Goal: Task Accomplishment & Management: Use online tool/utility

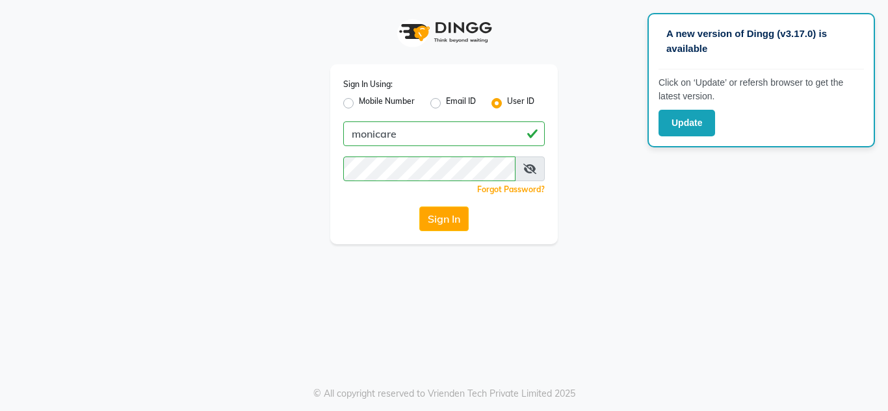
click at [434, 222] on button "Sign In" at bounding box center [443, 219] width 49 height 25
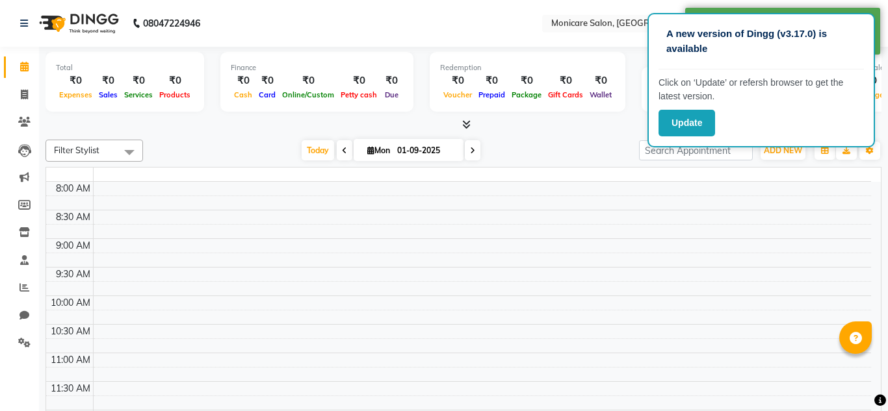
select select "en"
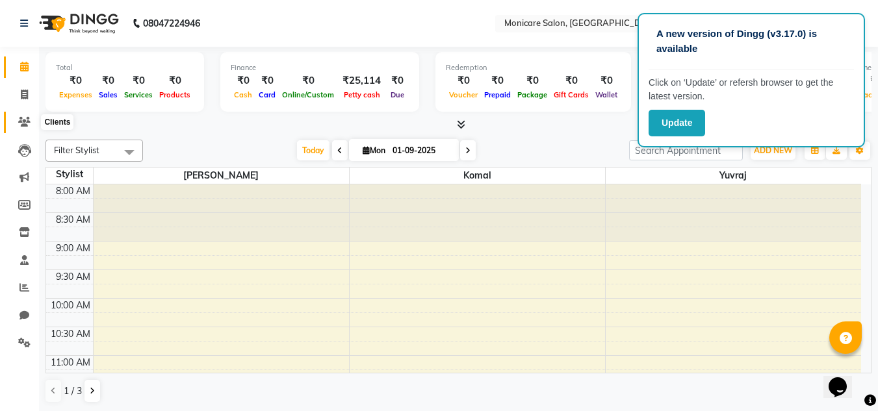
click at [19, 123] on icon at bounding box center [24, 122] width 12 height 10
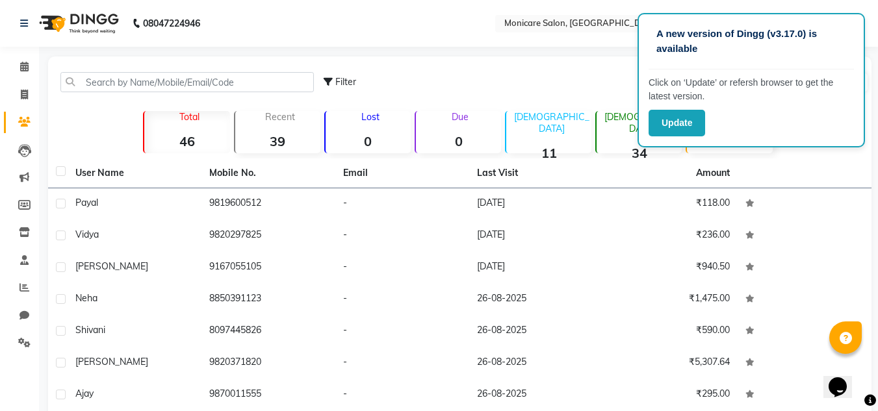
scroll to position [151, 0]
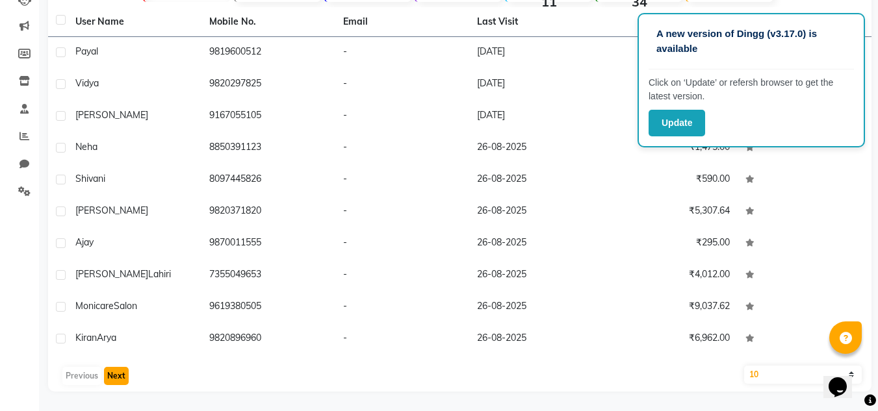
click at [111, 379] on button "Next" at bounding box center [116, 376] width 25 height 18
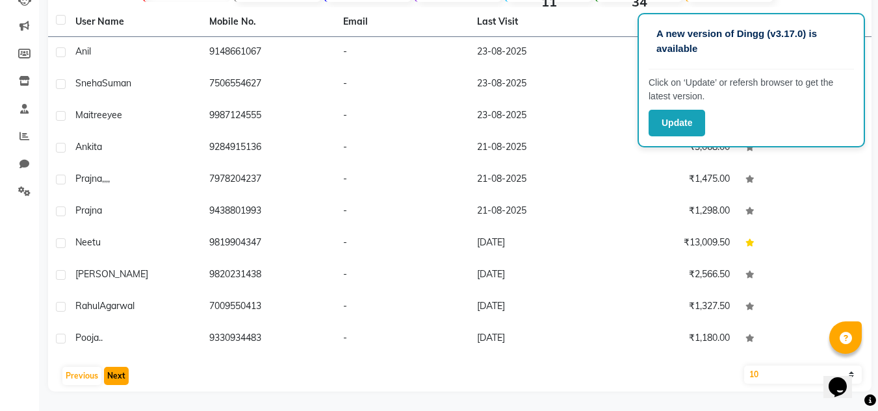
click at [111, 379] on button "Next" at bounding box center [116, 376] width 25 height 18
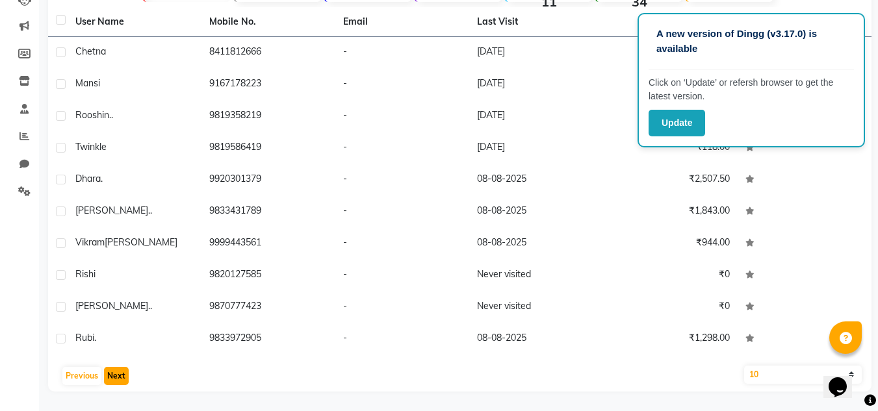
click at [111, 379] on button "Next" at bounding box center [116, 376] width 25 height 18
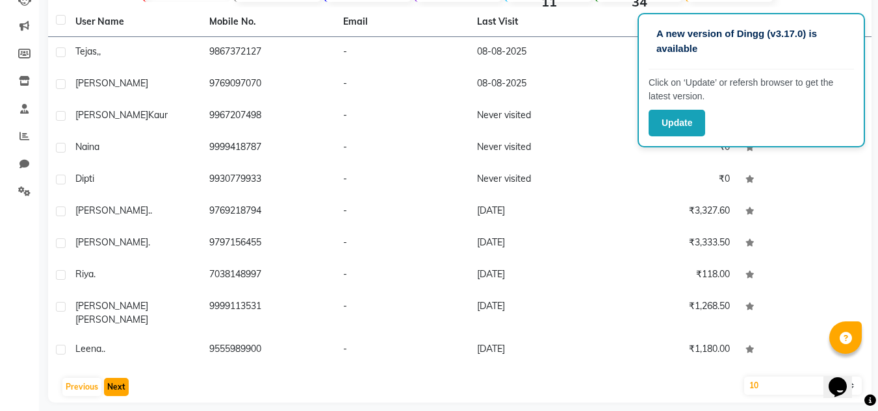
click at [111, 379] on button "Next" at bounding box center [116, 387] width 25 height 18
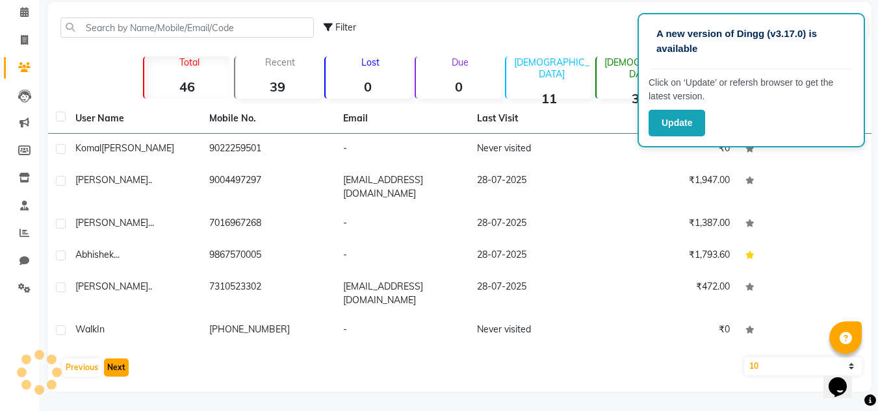
scroll to position [55, 0]
